Goal: Task Accomplishment & Management: Complete application form

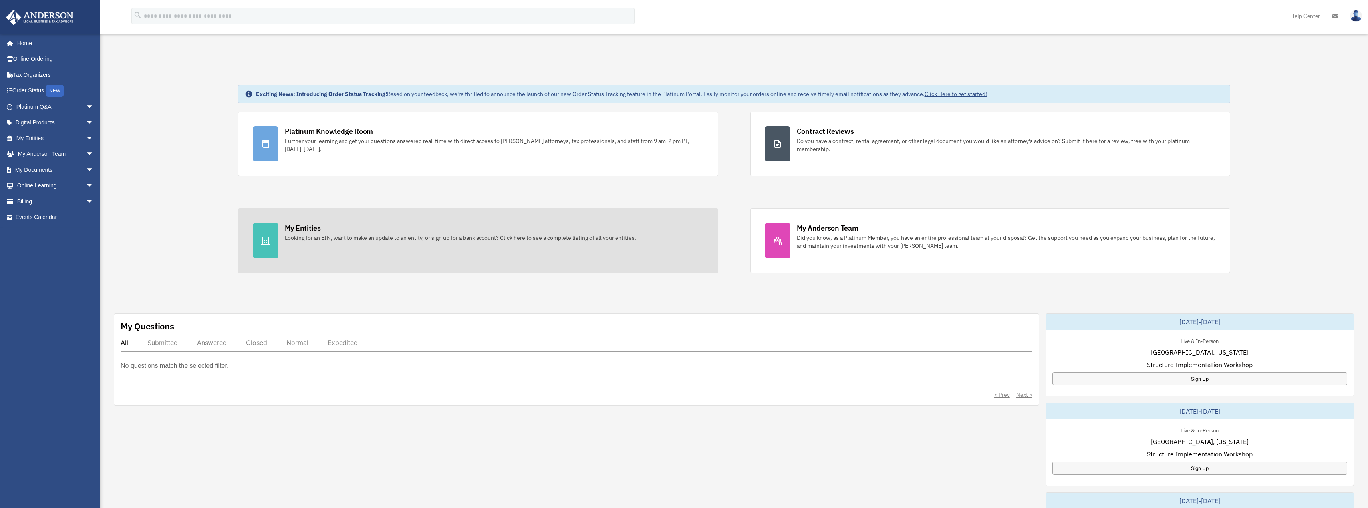
click at [377, 243] on link "My Entities Looking for an EIN, want to make an update to an entity, or sign up…" at bounding box center [478, 240] width 480 height 65
click at [345, 235] on div "Looking for an EIN, want to make an update to an entity, or sign up for a bank …" at bounding box center [461, 238] width 352 height 8
click at [276, 242] on div at bounding box center [266, 240] width 26 height 35
click at [348, 229] on div "My Entities Looking for an EIN, want to make an update to an entity, or sign up…" at bounding box center [494, 232] width 419 height 19
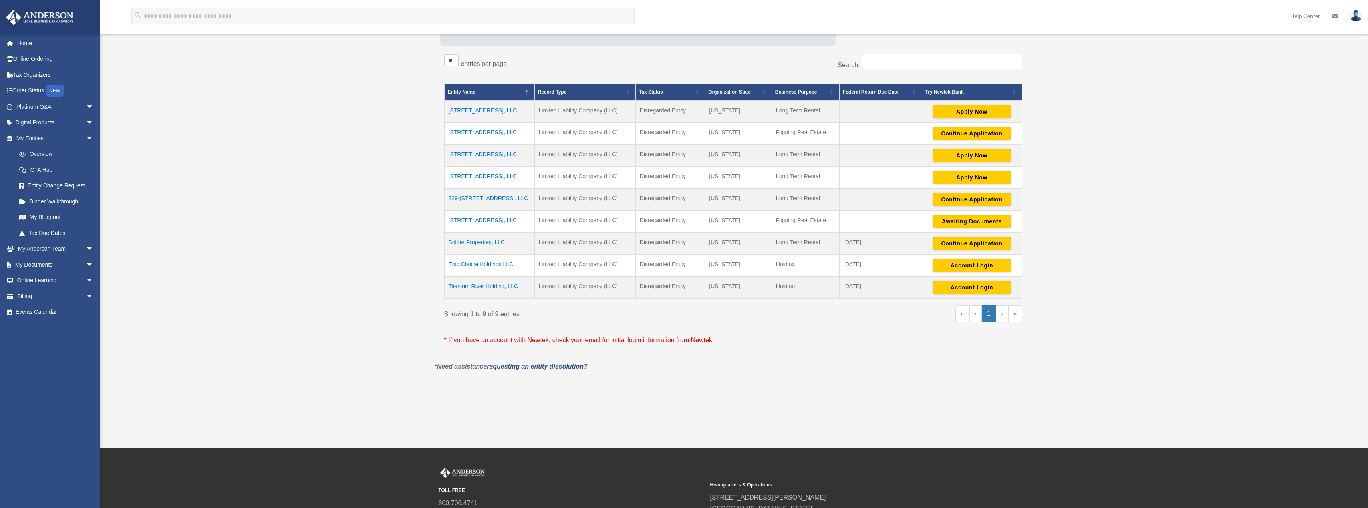
scroll to position [200, 0]
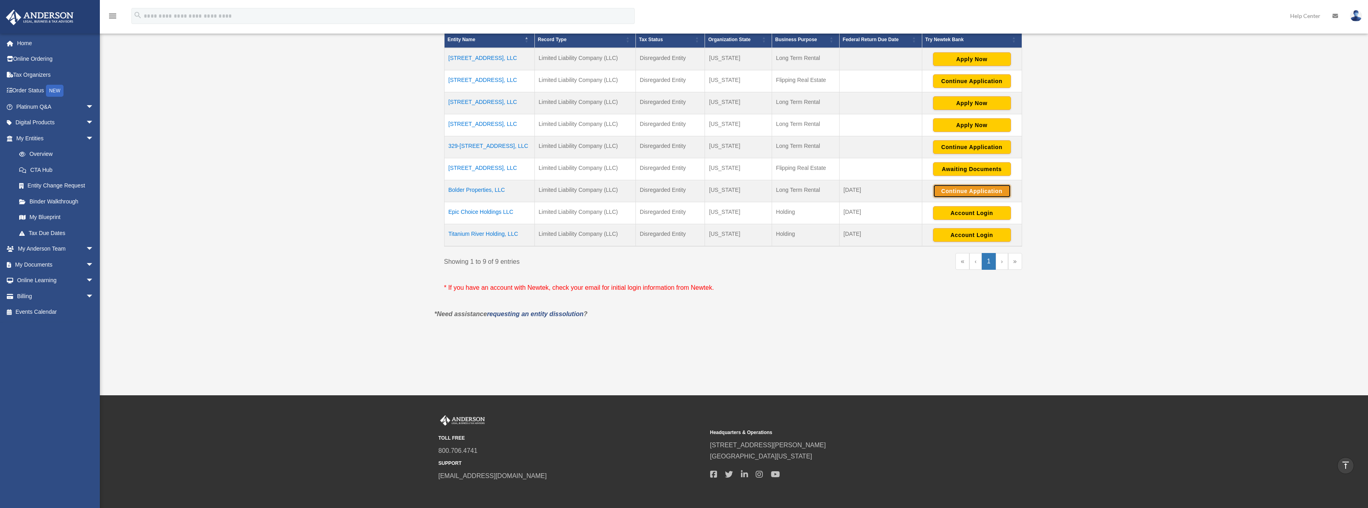
click at [960, 192] on button "Continue Application" at bounding box center [972, 191] width 78 height 14
click at [487, 126] on td "[STREET_ADDRESS], LLC" at bounding box center [489, 125] width 90 height 22
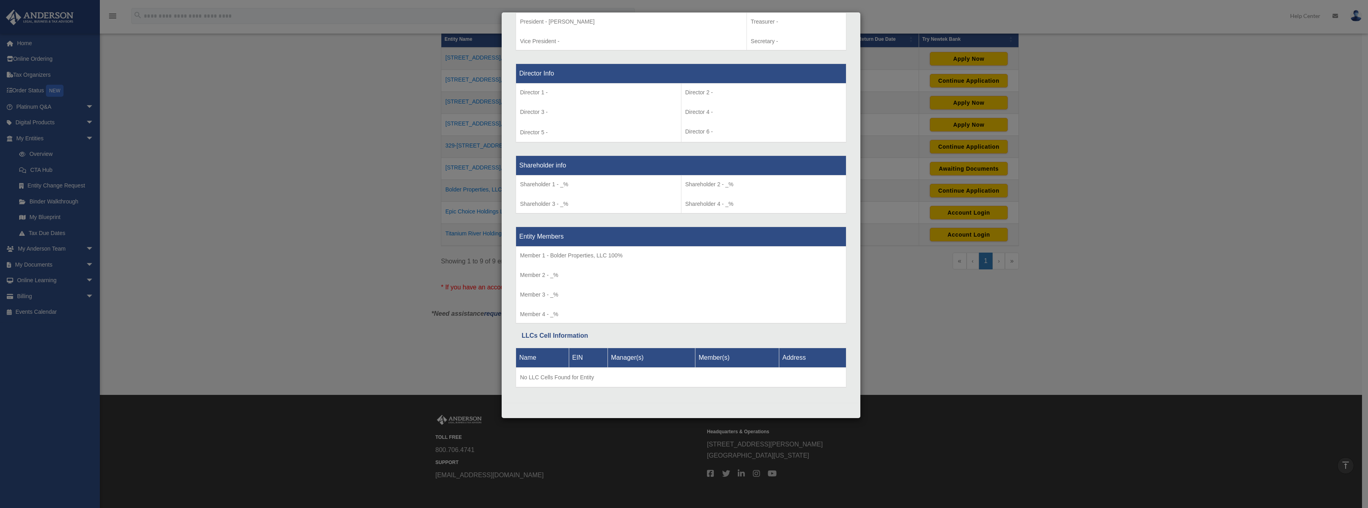
scroll to position [237, 0]
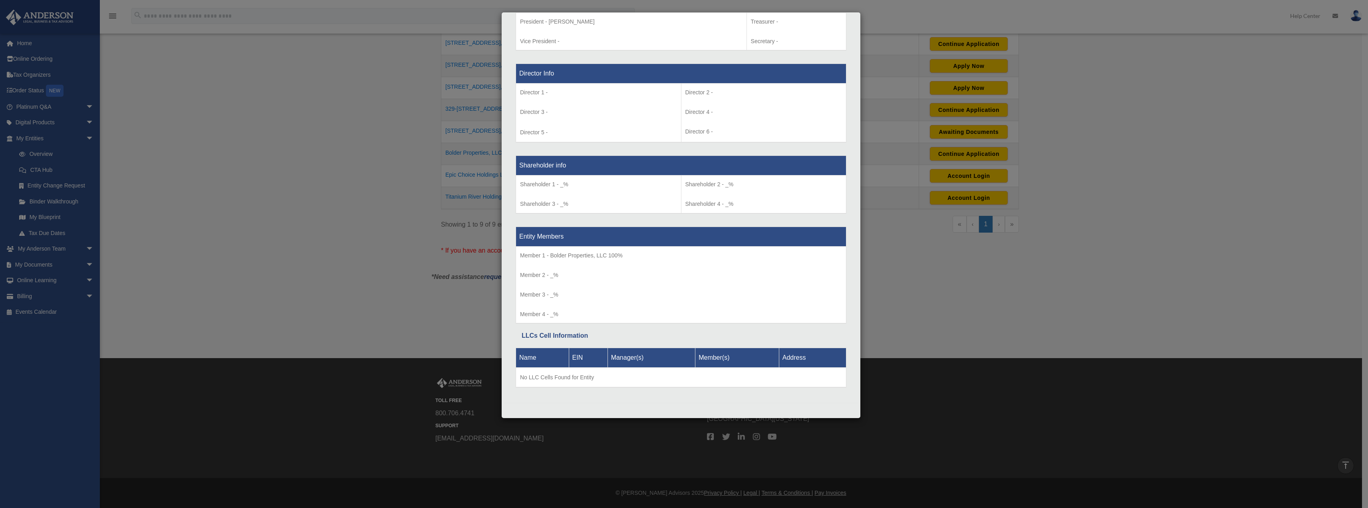
click at [898, 272] on div "Details × Articles Sent Organizational Date" at bounding box center [684, 254] width 1368 height 508
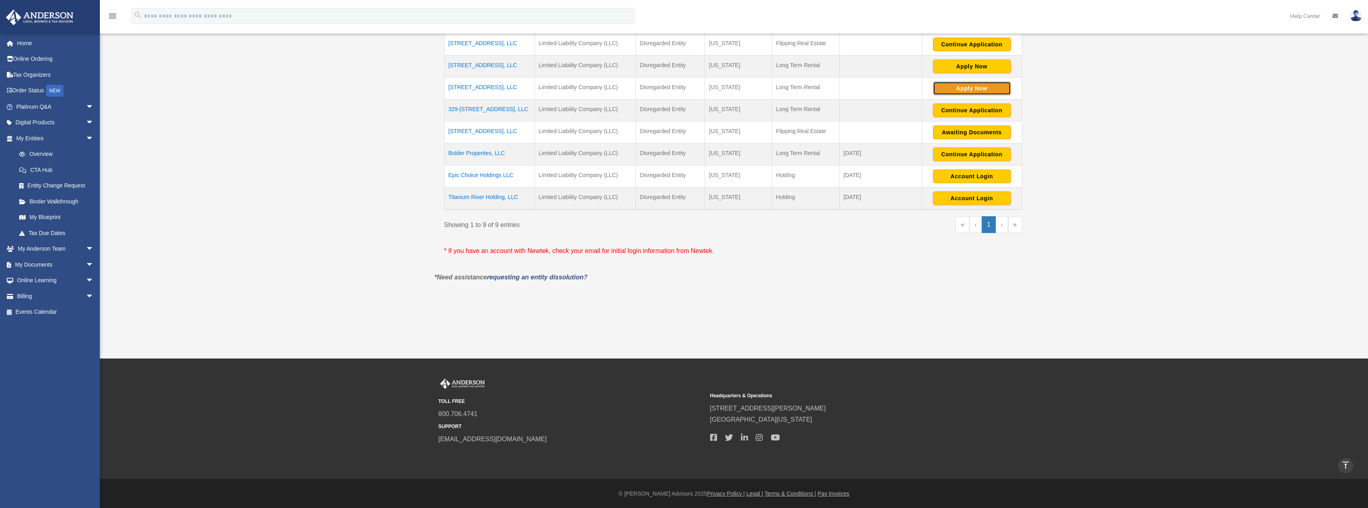
click at [978, 89] on button "Apply Now" at bounding box center [972, 89] width 78 height 14
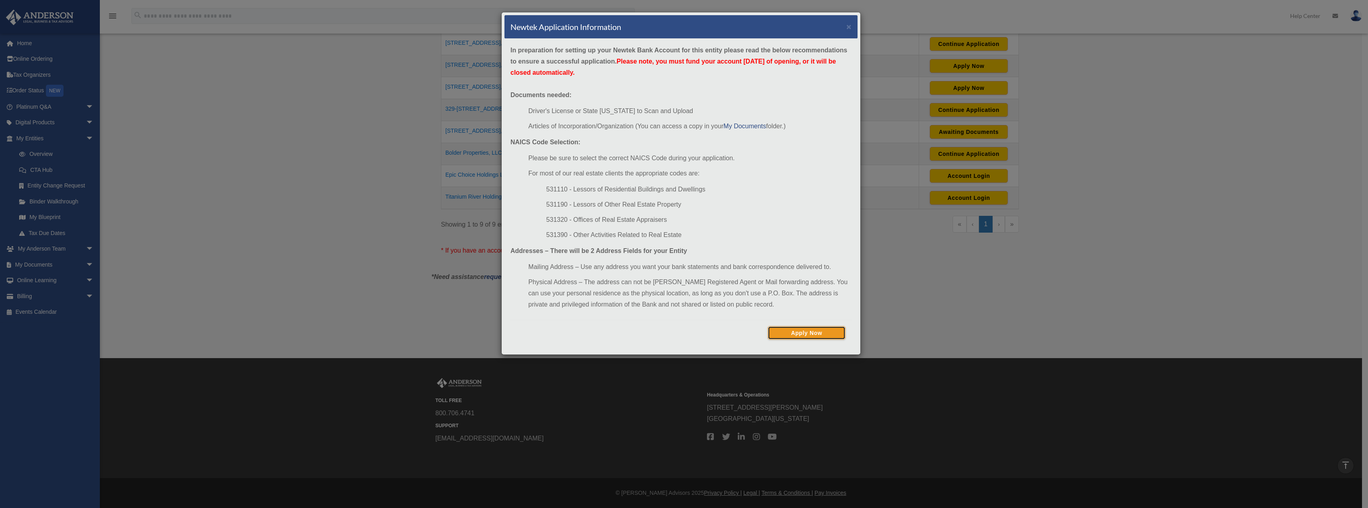
click at [809, 333] on button "Apply Now" at bounding box center [807, 333] width 78 height 14
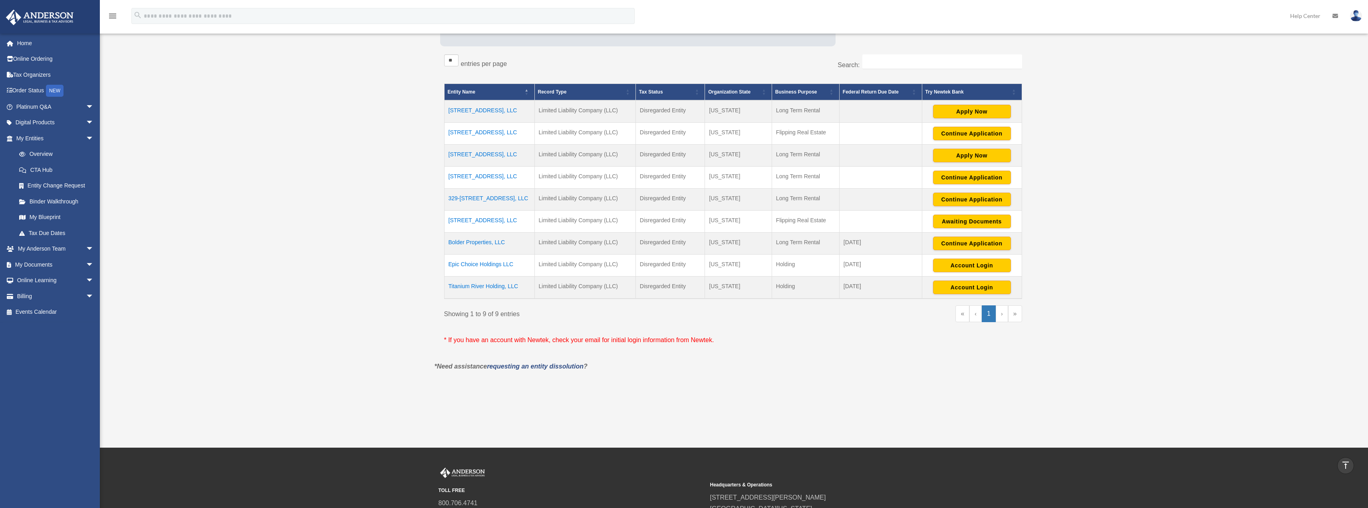
scroll to position [117, 0]
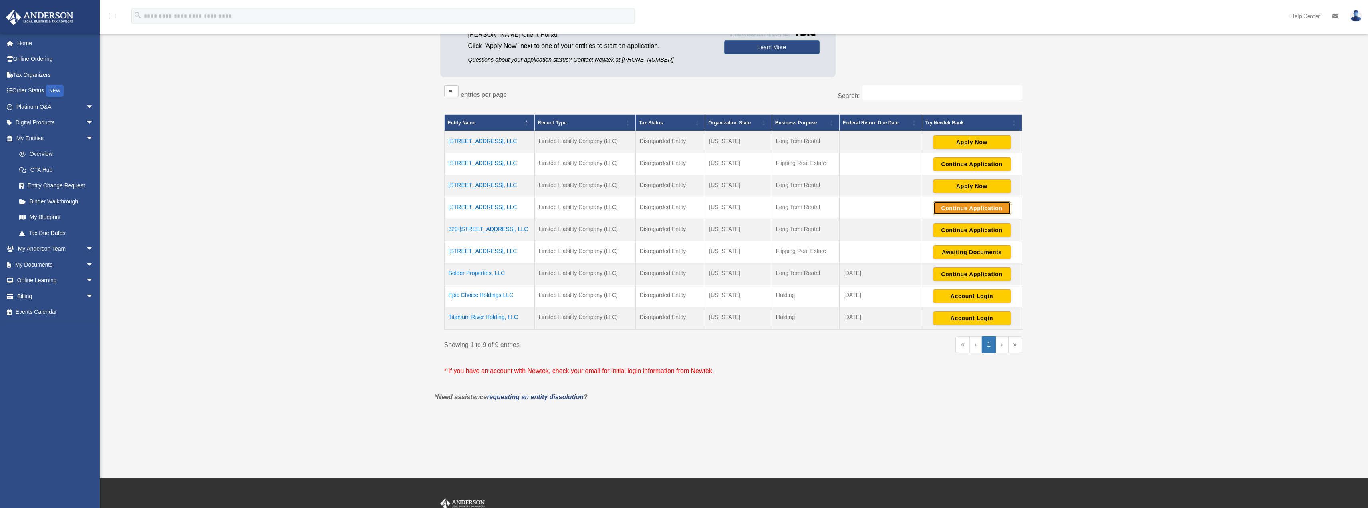
click at [994, 206] on button "Continue Application" at bounding box center [972, 208] width 78 height 14
